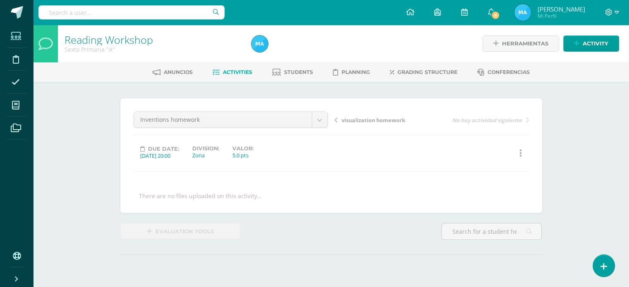
click at [13, 33] on icon at bounding box center [16, 36] width 10 height 8
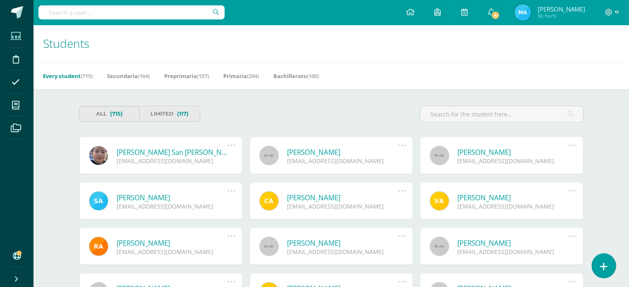
click at [605, 262] on icon at bounding box center [603, 267] width 7 height 10
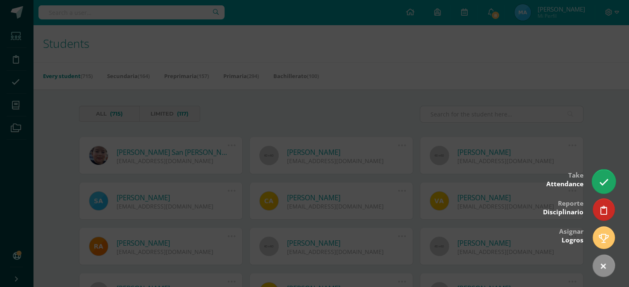
click at [608, 181] on link at bounding box center [603, 181] width 24 height 24
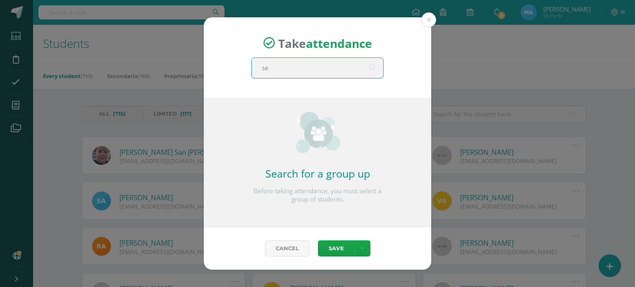
type input "sex"
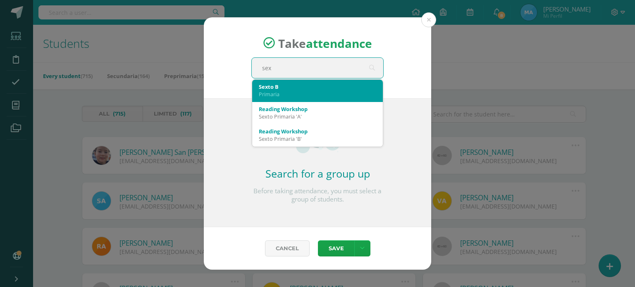
click at [338, 89] on div "Sexto B" at bounding box center [317, 86] width 117 height 7
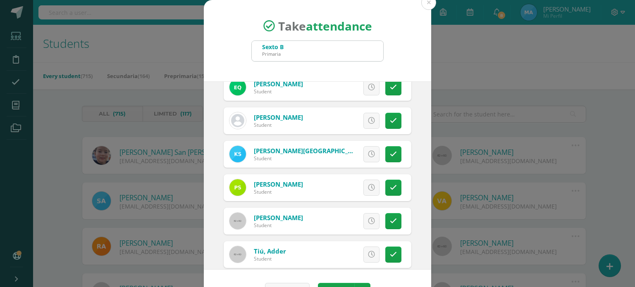
scroll to position [793, 0]
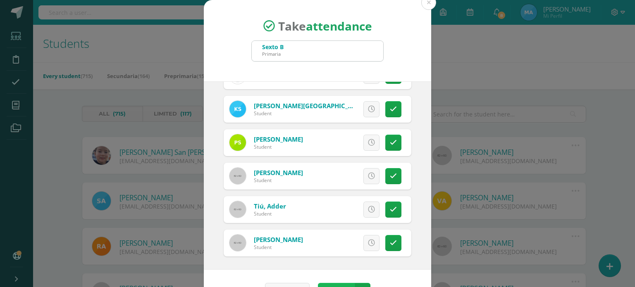
click at [331, 283] on button "Save" at bounding box center [336, 291] width 36 height 16
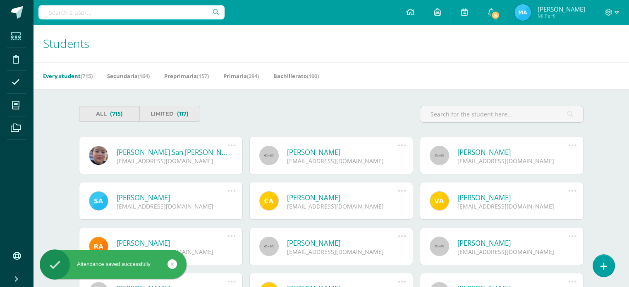
click at [414, 10] on icon at bounding box center [409, 11] width 8 height 7
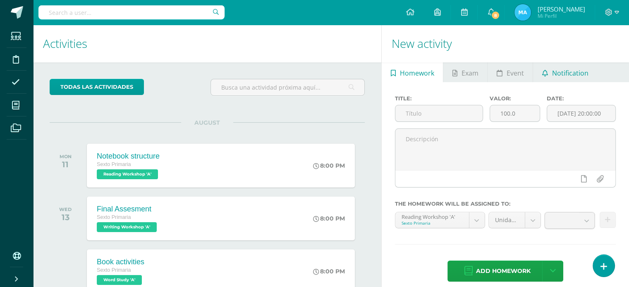
click at [548, 70] on link "Notification" at bounding box center [565, 72] width 64 height 20
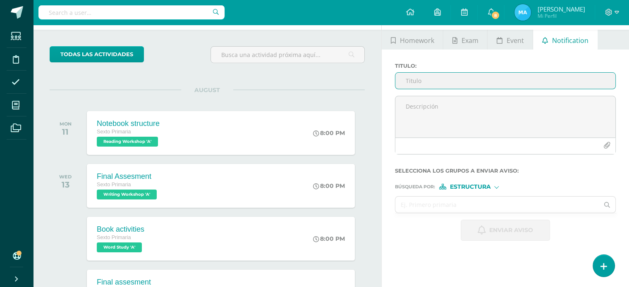
scroll to position [31, 0]
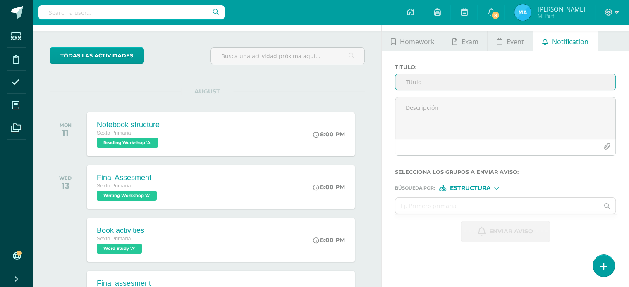
paste input "Tag Questions – Practice Quiz & Review Video"
type input "Tag Questions – Practice Quiz & Review Video"
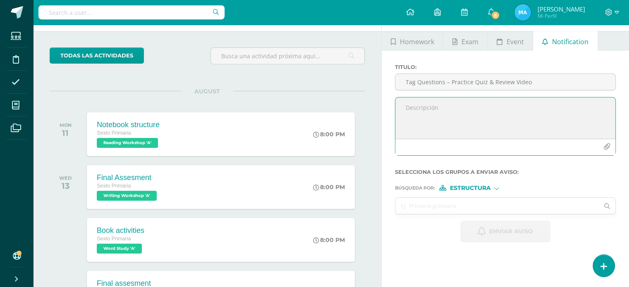
click at [464, 116] on textarea at bounding box center [505, 118] width 220 height 41
paste textarea "Dear Parents and Students, As we prepare for this week’s exam, I’m sharing two …"
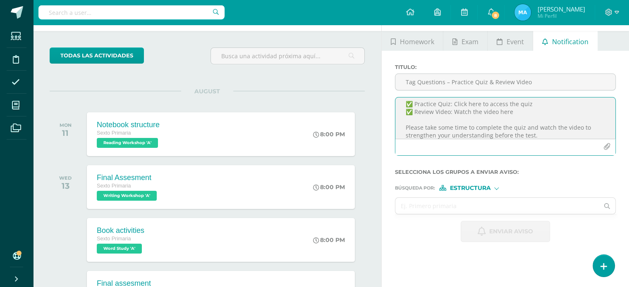
scroll to position [41, 0]
drag, startPoint x: 531, startPoint y: 110, endPoint x: 453, endPoint y: 106, distance: 77.8
click at [453, 106] on textarea "Dear Parents and Students, As we prepare for this week’s exam, I’m sharing two …" at bounding box center [505, 118] width 220 height 41
paste textarea "https://wayground.com/join?gc=40182204"
click at [557, 117] on textarea "Dear Parents and Students, As we prepare for this week’s exam, I’m sharing two …" at bounding box center [505, 118] width 220 height 41
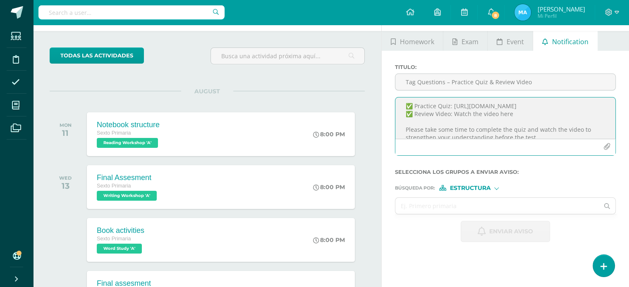
drag, startPoint x: 516, startPoint y: 118, endPoint x: 455, endPoint y: 111, distance: 61.6
click at [455, 111] on textarea "Dear Parents and Students, As we prepare for this week’s exam, I’m sharing two …" at bounding box center [505, 118] width 220 height 41
paste textarea "https://www.youtube.com/watch?v=YTbGMGcyLPo"
click at [526, 107] on textarea "Dear Parents and Students, As we prepare for this week’s exam, I’m sharing two …" at bounding box center [505, 118] width 220 height 41
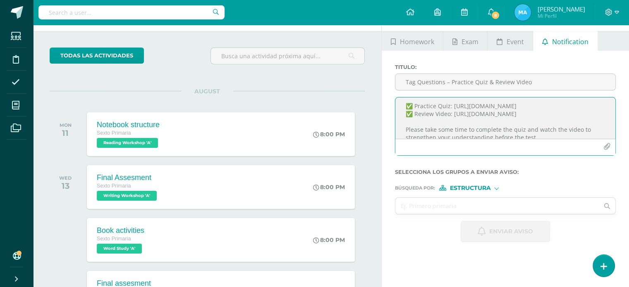
click at [526, 107] on textarea "Dear Parents and Students, As we prepare for this week’s exam, I’m sharing two …" at bounding box center [505, 118] width 220 height 41
drag, startPoint x: 566, startPoint y: 105, endPoint x: 453, endPoint y: 105, distance: 112.8
click at [453, 105] on textarea "Dear Parents and Students, As we prepare for this week’s exam, I’m sharing two …" at bounding box center [505, 118] width 220 height 41
type textarea "Dear Parents and Students, As we prepare for this week’s exam, I’m sharing two …"
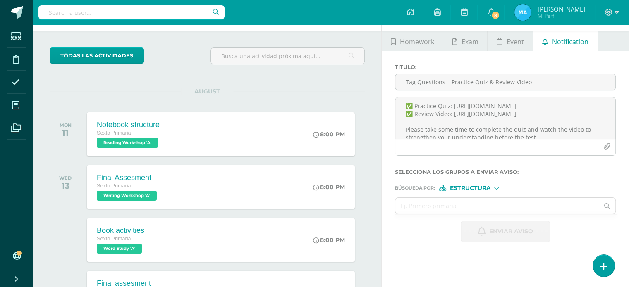
drag, startPoint x: 453, startPoint y: 105, endPoint x: 362, endPoint y: 181, distance: 119.1
click at [362, 181] on div "WED 13 Final Assesment Sexto Primaria Writing Workshop 'A' 8:00 PM Final Assesm…" at bounding box center [207, 187] width 315 height 46
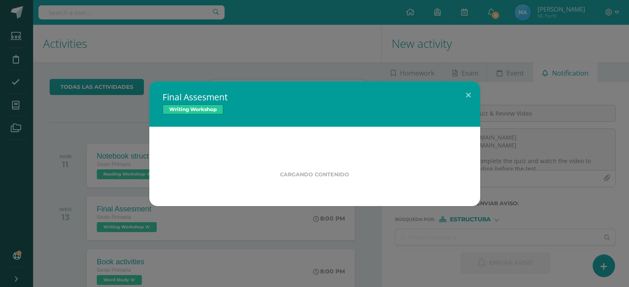
scroll to position [0, 0]
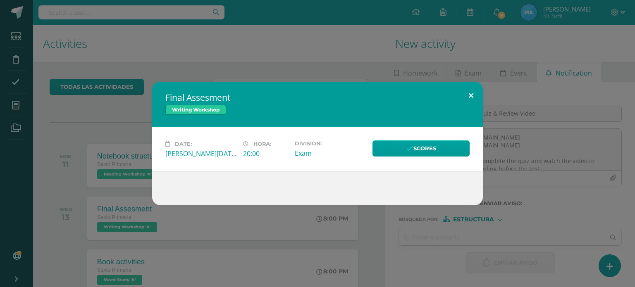
click at [470, 91] on button at bounding box center [471, 96] width 24 height 28
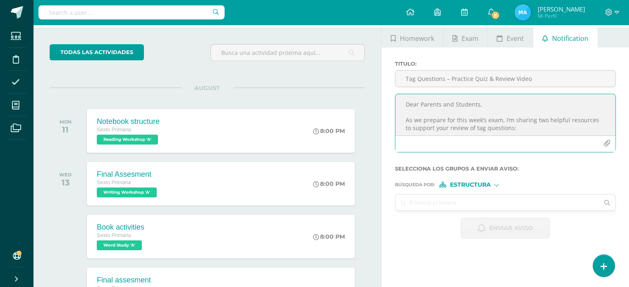
scroll to position [60, 0]
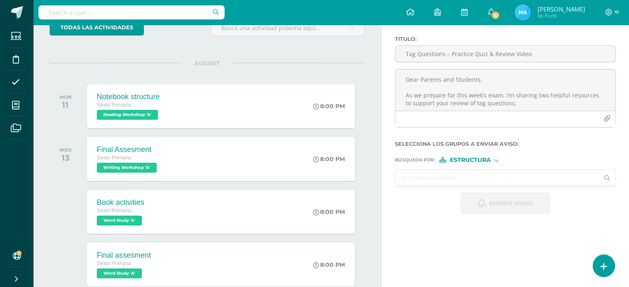
click at [503, 182] on input "text" at bounding box center [496, 178] width 203 height 16
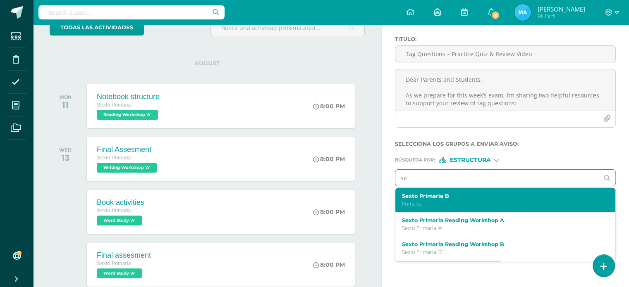
type input "s"
type input "word"
click at [503, 202] on p "Sexto Primaria 'A'" at bounding box center [501, 203] width 198 height 7
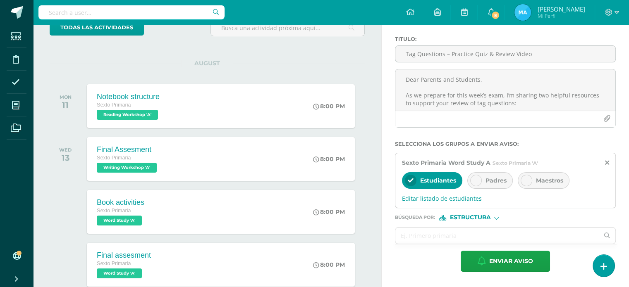
click at [493, 174] on div "Padres" at bounding box center [489, 180] width 45 height 17
click at [484, 234] on input "text" at bounding box center [496, 236] width 203 height 16
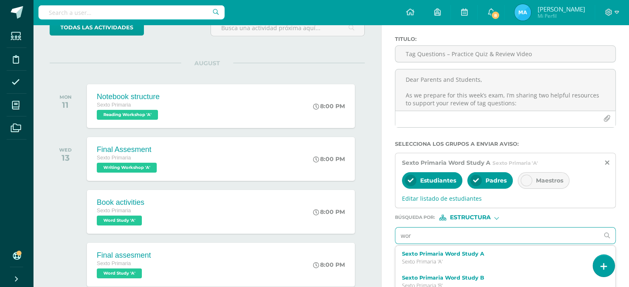
type input "word"
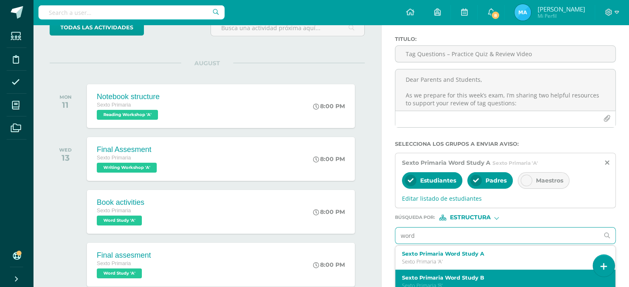
click at [486, 275] on label "Sexto Primaria Word Study B" at bounding box center [501, 278] width 198 height 6
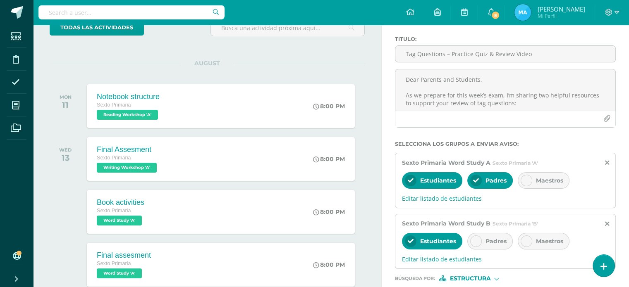
click at [485, 239] on span "Padres" at bounding box center [495, 241] width 21 height 7
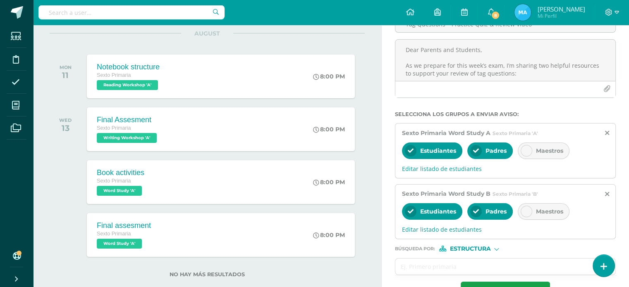
scroll to position [96, 0]
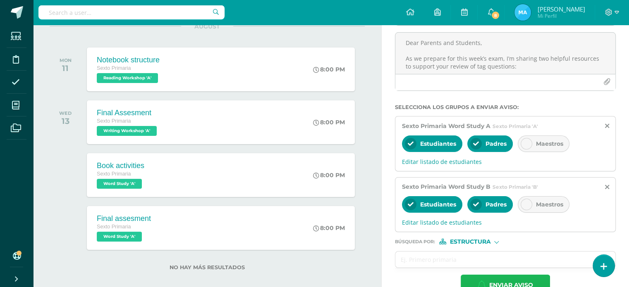
click at [508, 278] on span "Enviar aviso" at bounding box center [511, 285] width 44 height 20
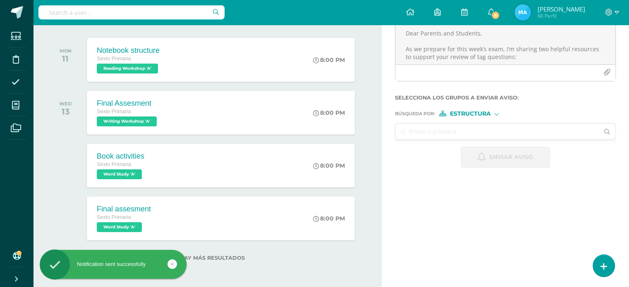
scroll to position [0, 0]
